Goal: Task Accomplishment & Management: Manage account settings

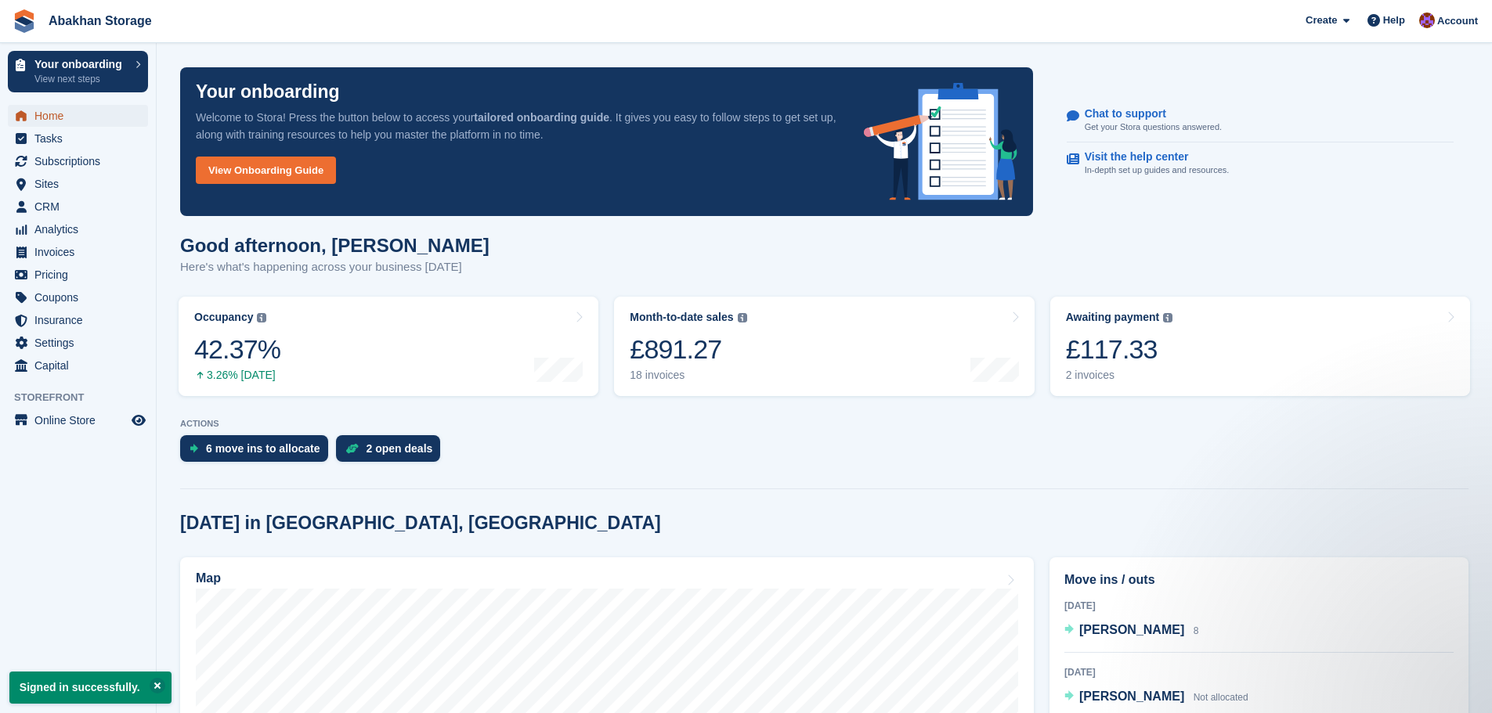
click at [63, 105] on span "Home" at bounding box center [81, 116] width 94 height 22
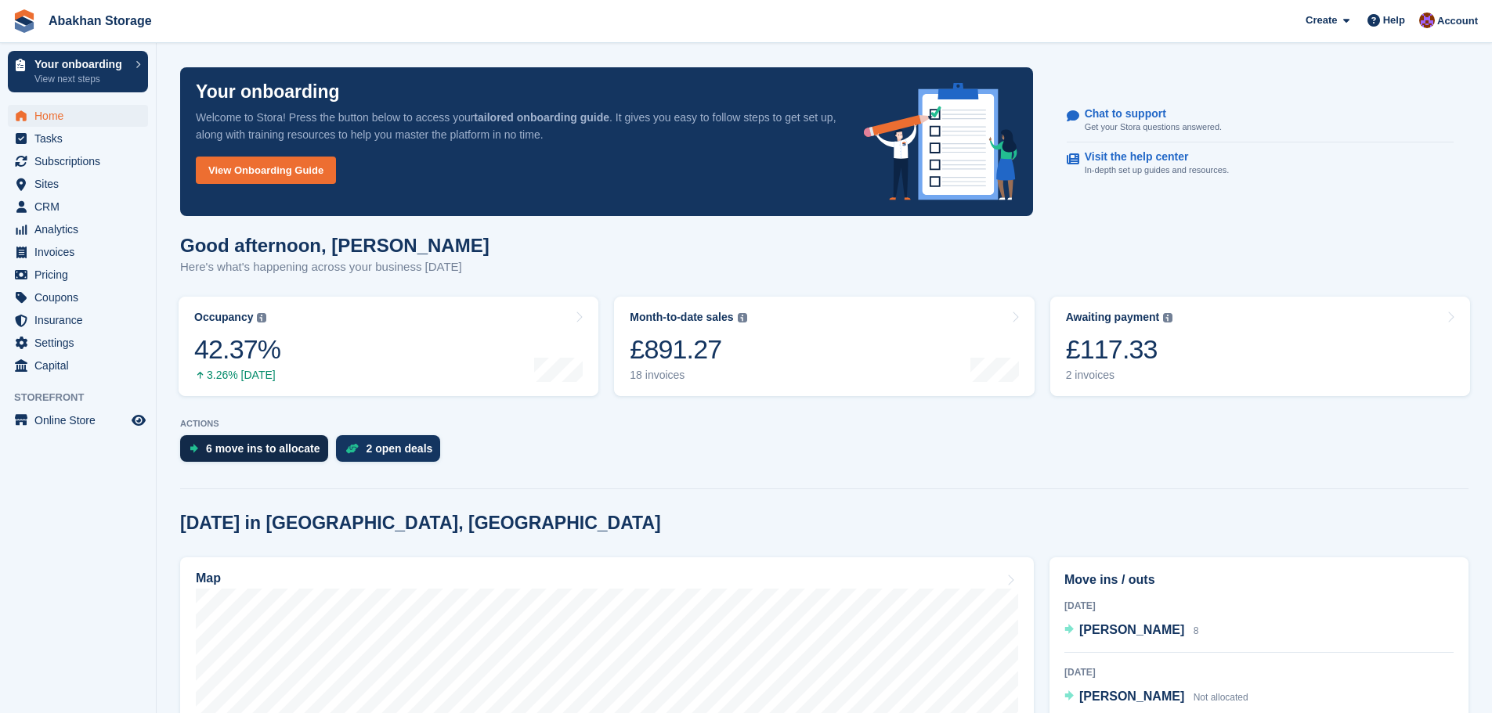
click at [214, 444] on div "6 move ins to allocate" at bounding box center [263, 448] width 114 height 13
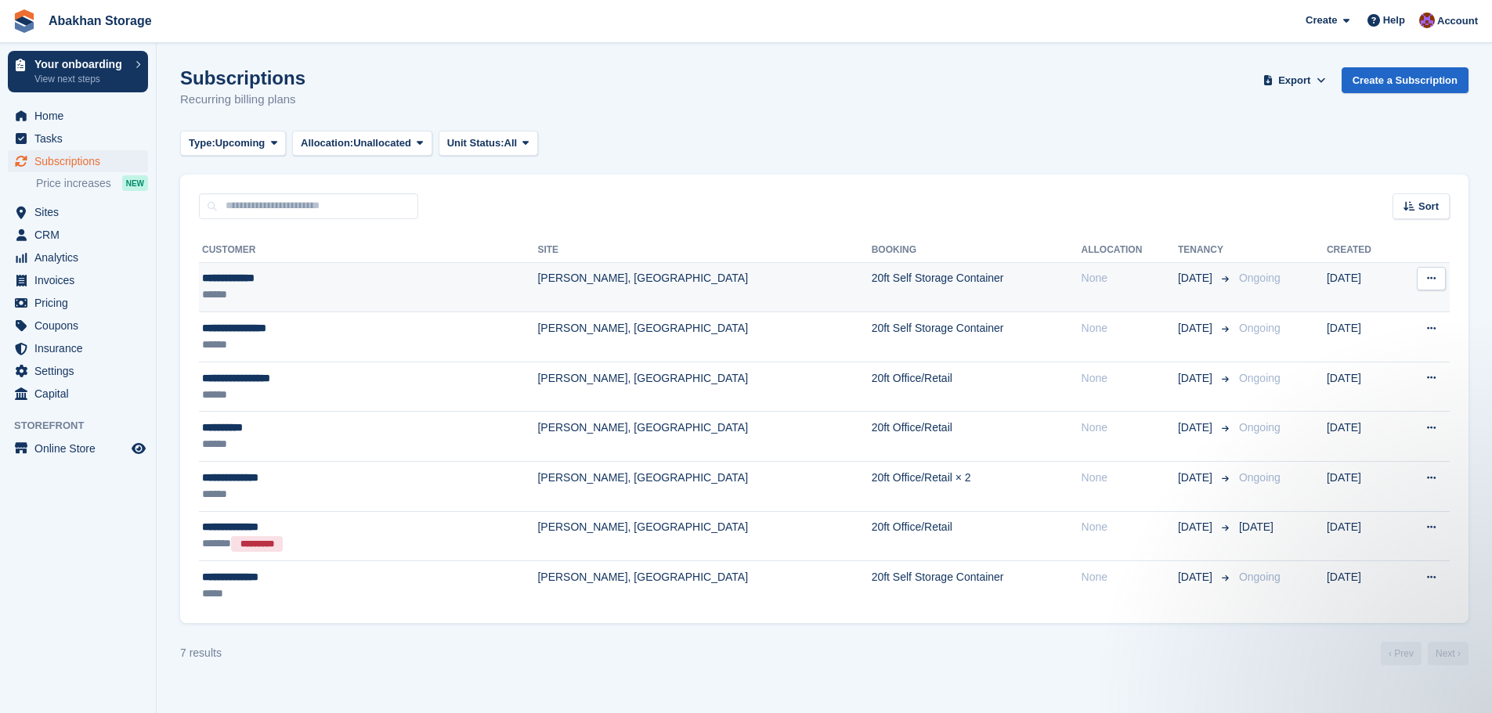
click at [537, 288] on td "[PERSON_NAME], [GEOGRAPHIC_DATA]" at bounding box center [704, 287] width 334 height 50
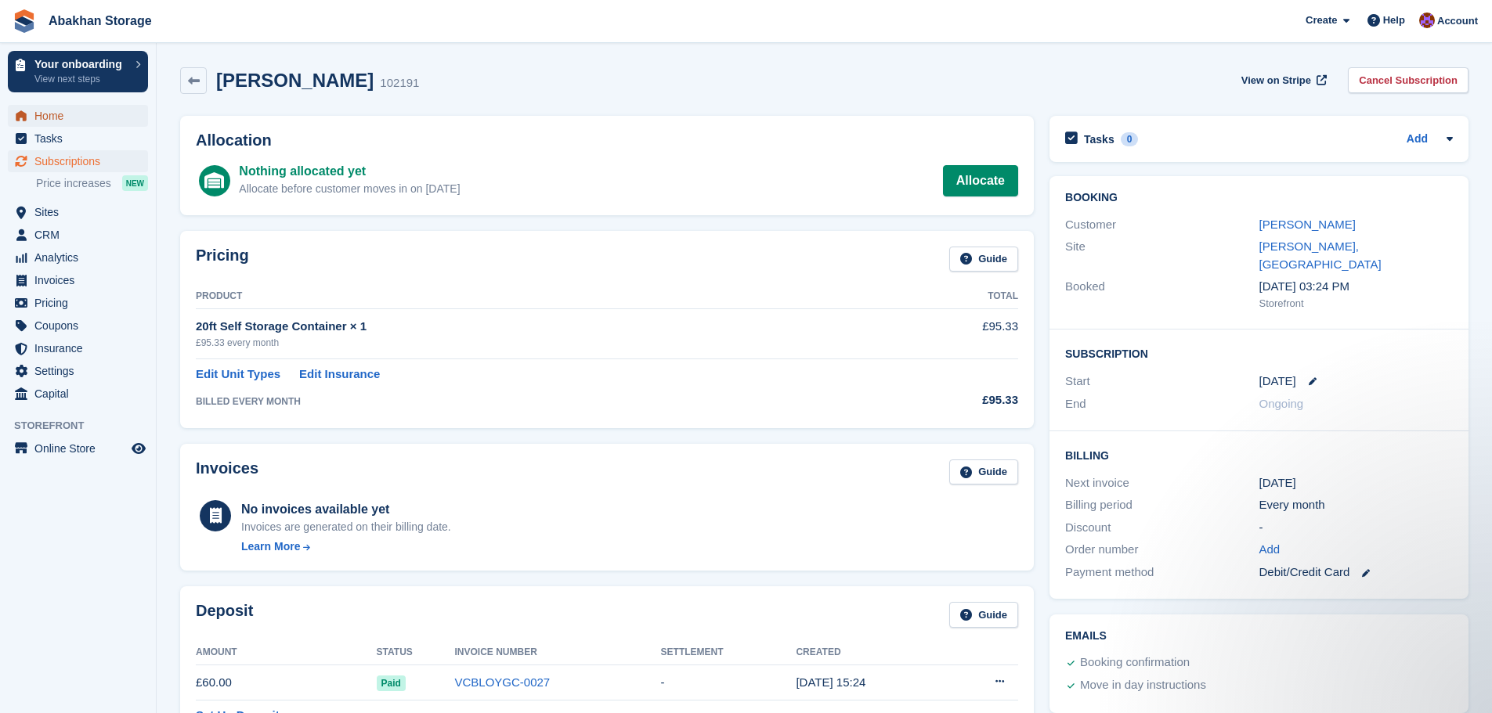
click at [52, 108] on span "Home" at bounding box center [81, 116] width 94 height 22
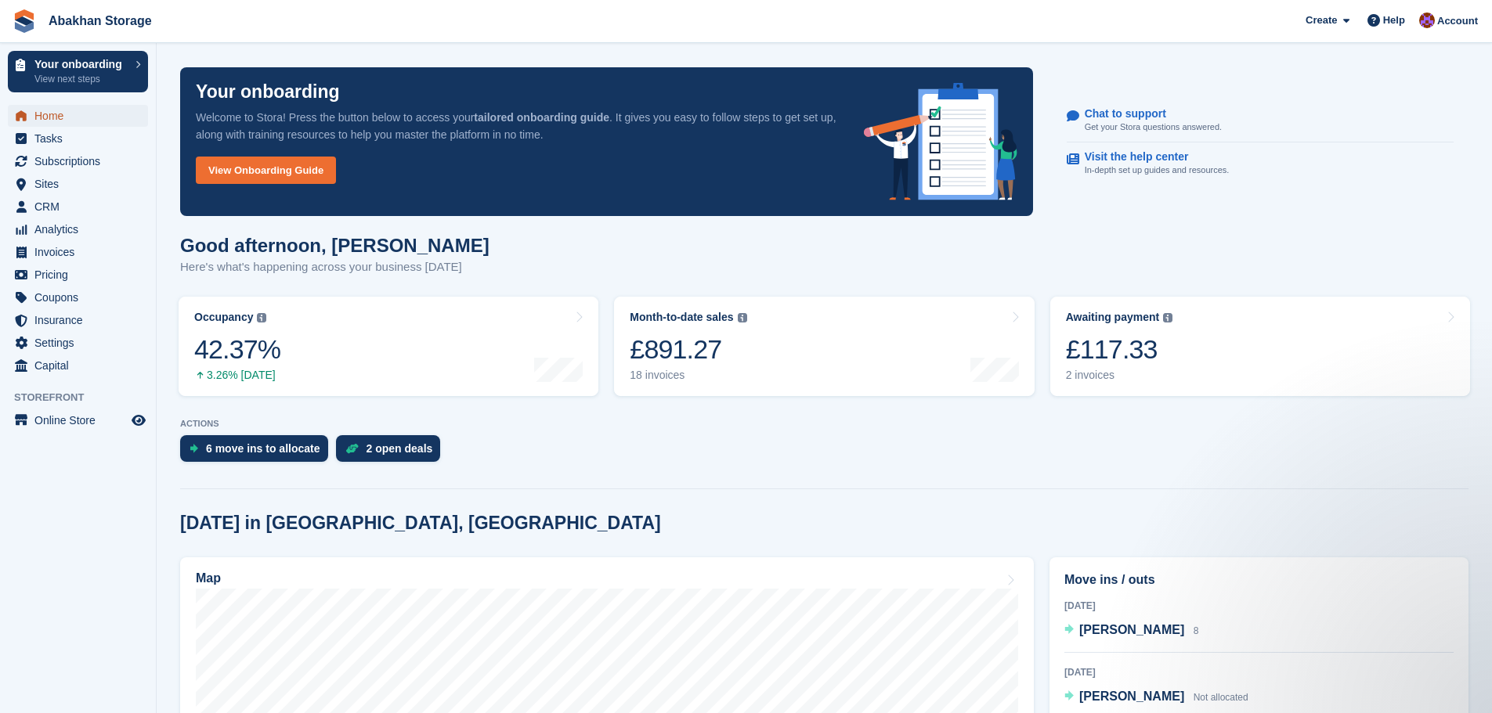
click at [74, 110] on span "Home" at bounding box center [81, 116] width 94 height 22
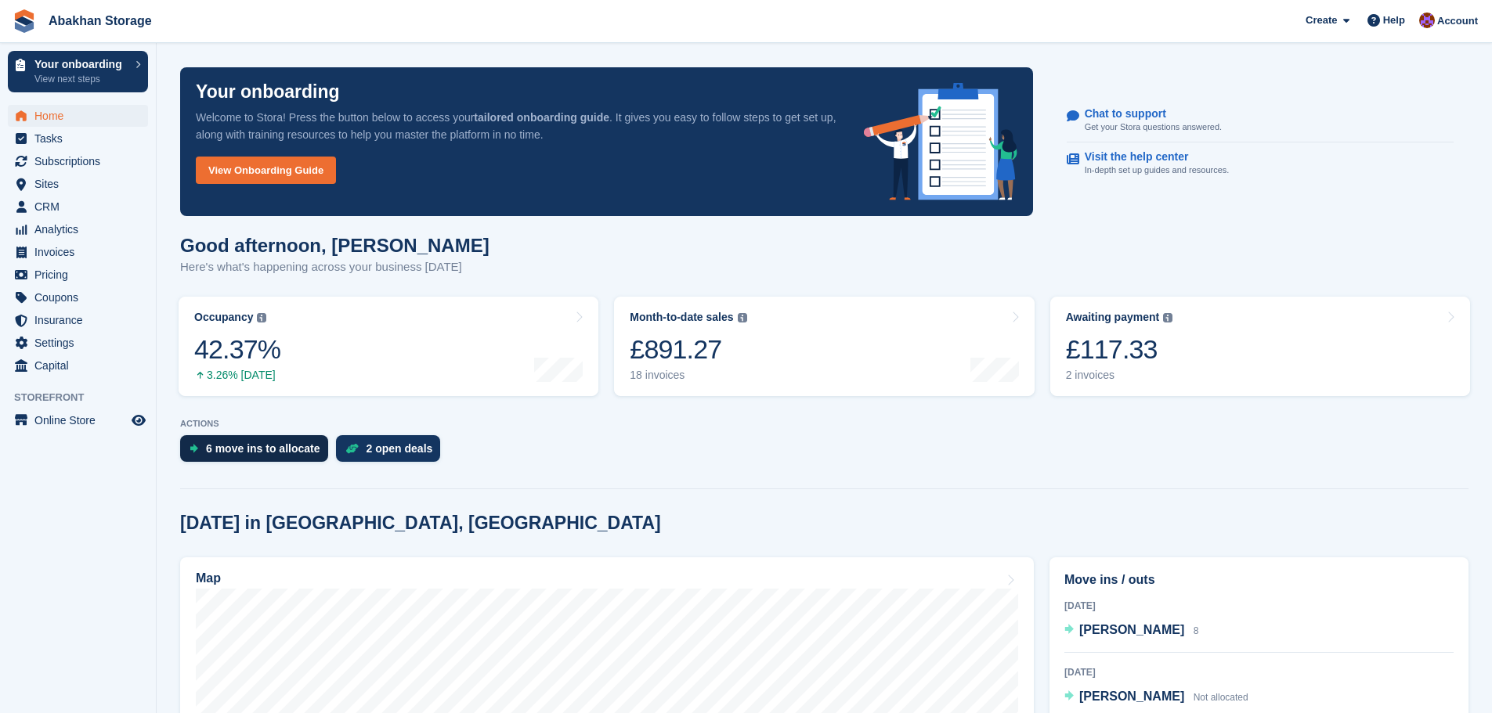
click at [299, 442] on div "6 move ins to allocate" at bounding box center [263, 448] width 114 height 13
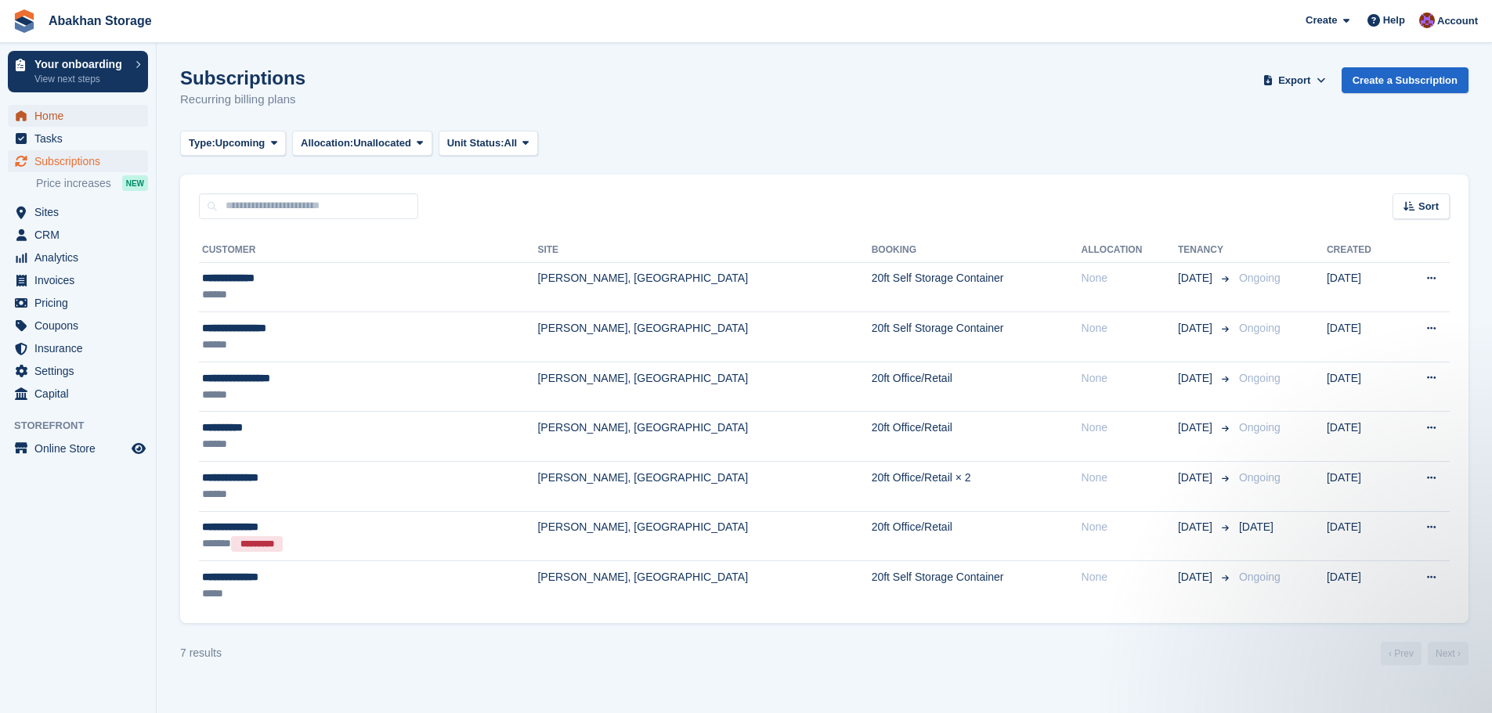
click at [51, 117] on span "Home" at bounding box center [81, 116] width 94 height 22
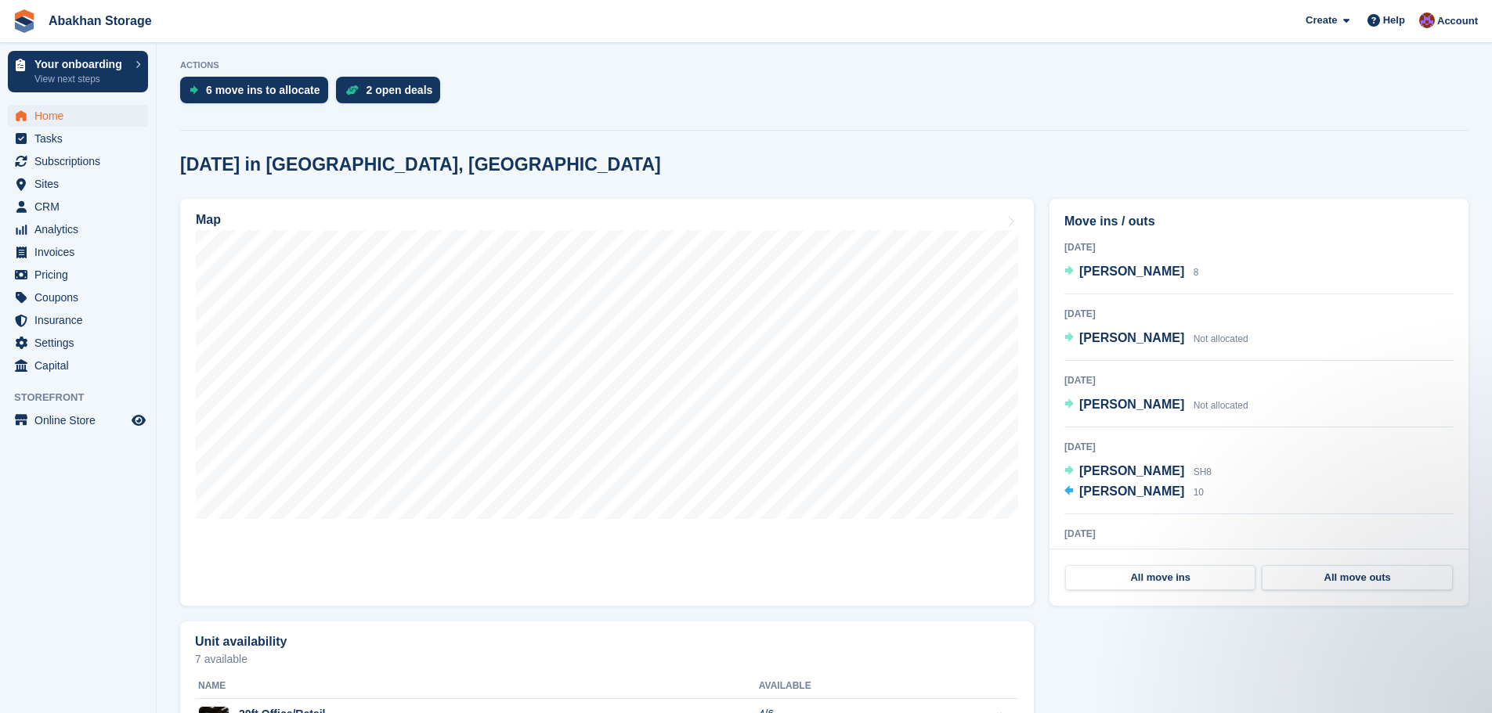
scroll to position [392, 0]
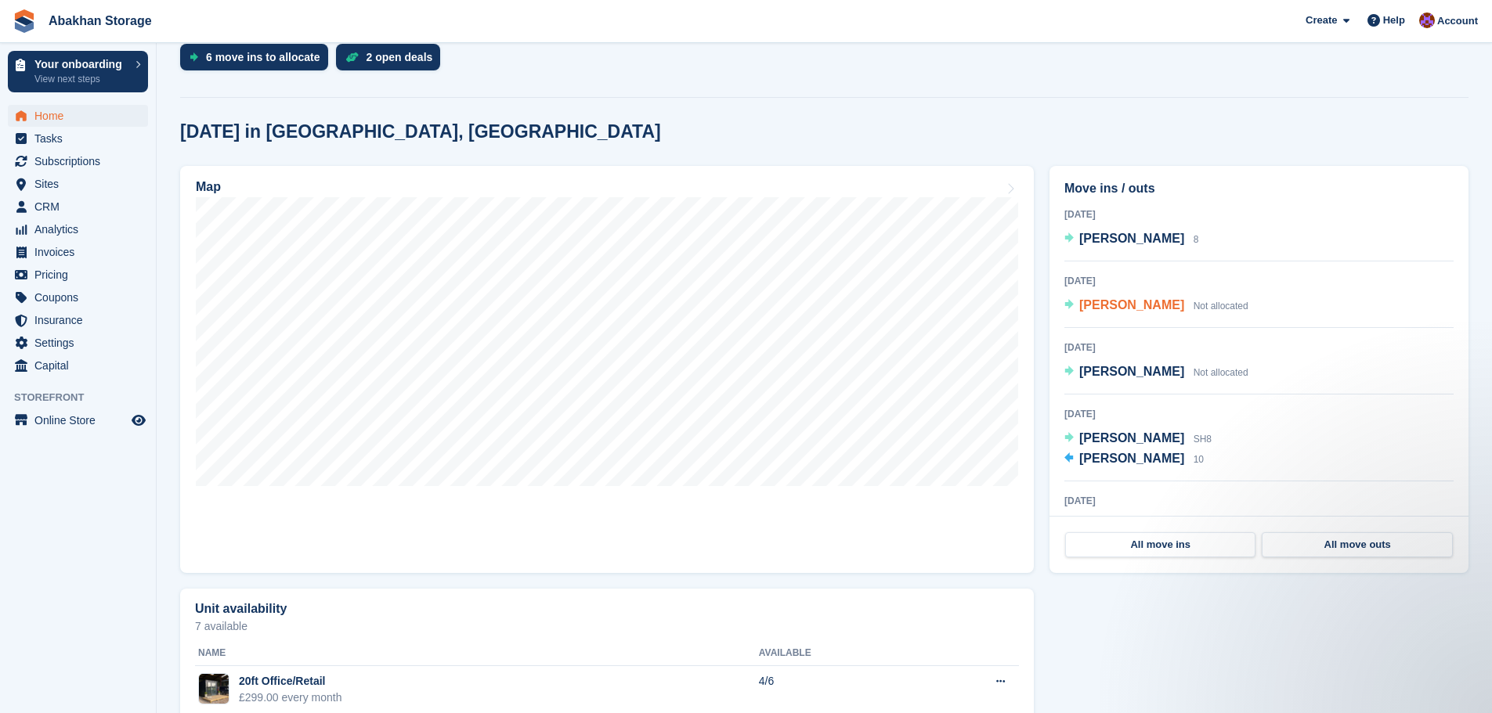
click at [1114, 300] on span "[PERSON_NAME]" at bounding box center [1131, 304] width 105 height 13
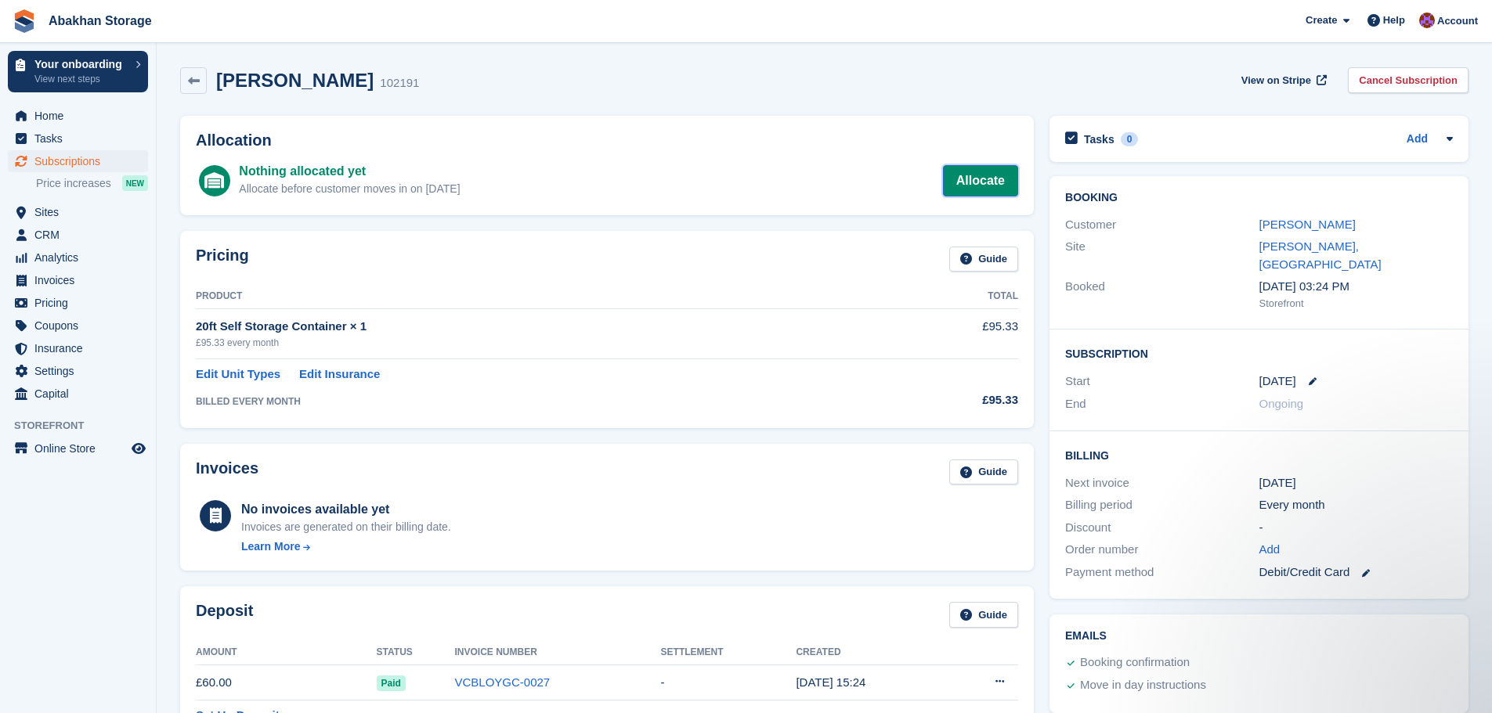
click at [995, 184] on link "Allocate" at bounding box center [980, 180] width 75 height 31
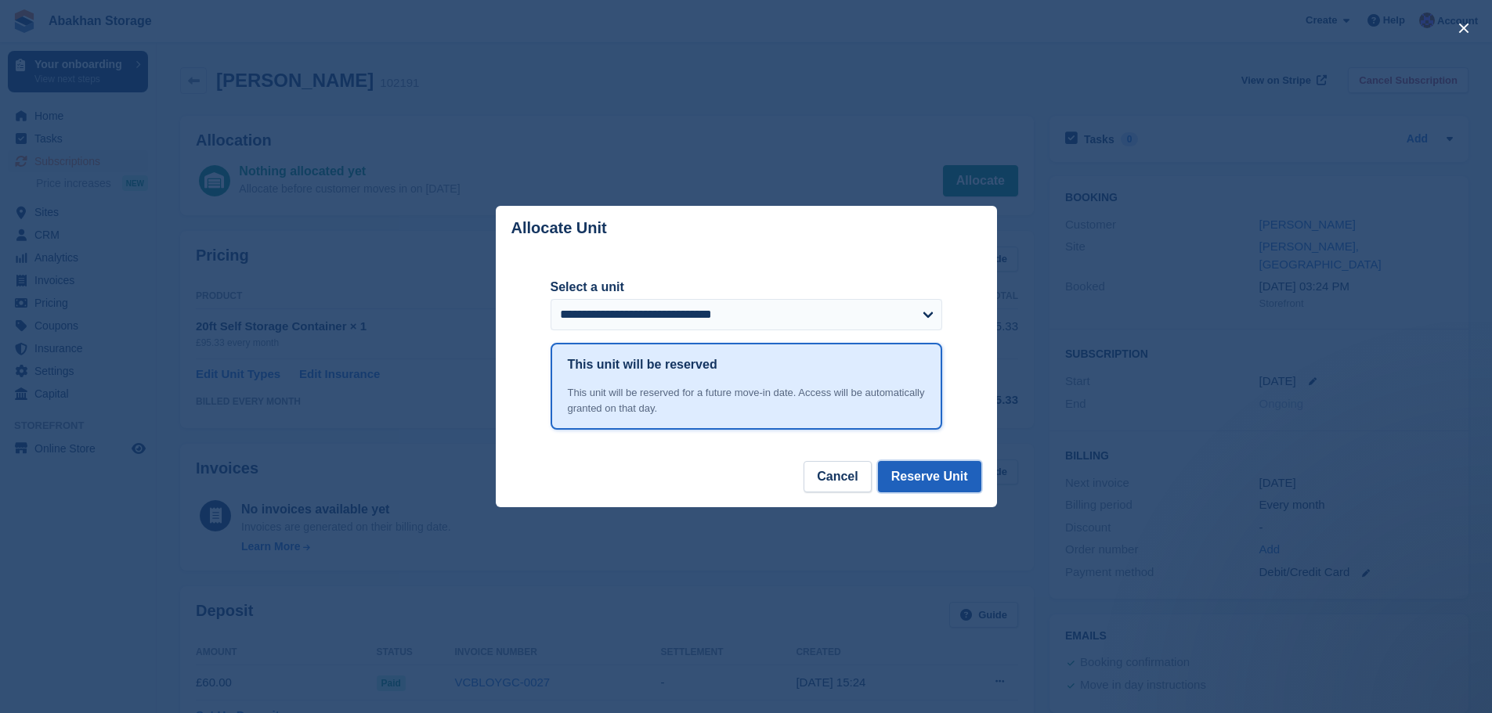
click at [926, 484] on button "Reserve Unit" at bounding box center [929, 476] width 103 height 31
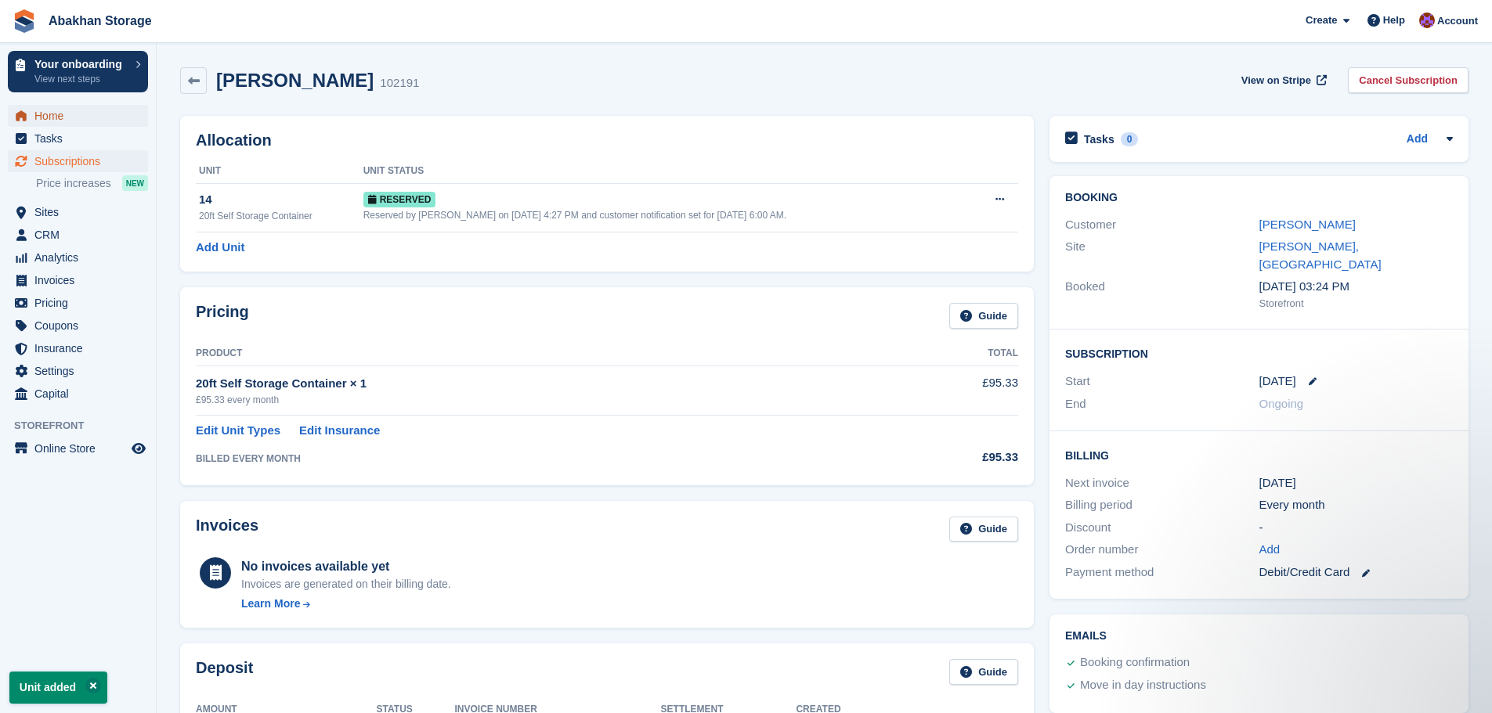
click at [47, 124] on span "Home" at bounding box center [81, 116] width 94 height 22
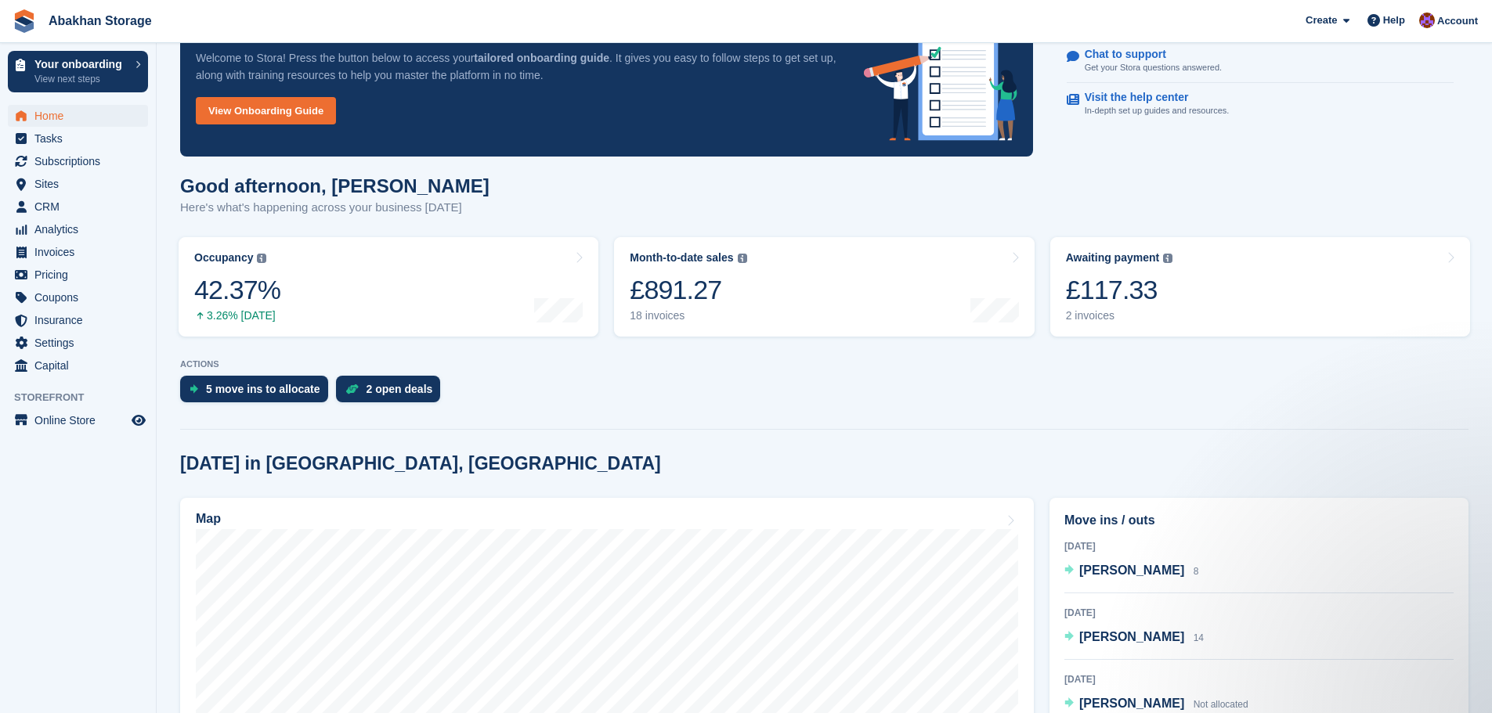
scroll to position [313, 0]
